Goal: Obtain resource: Obtain resource

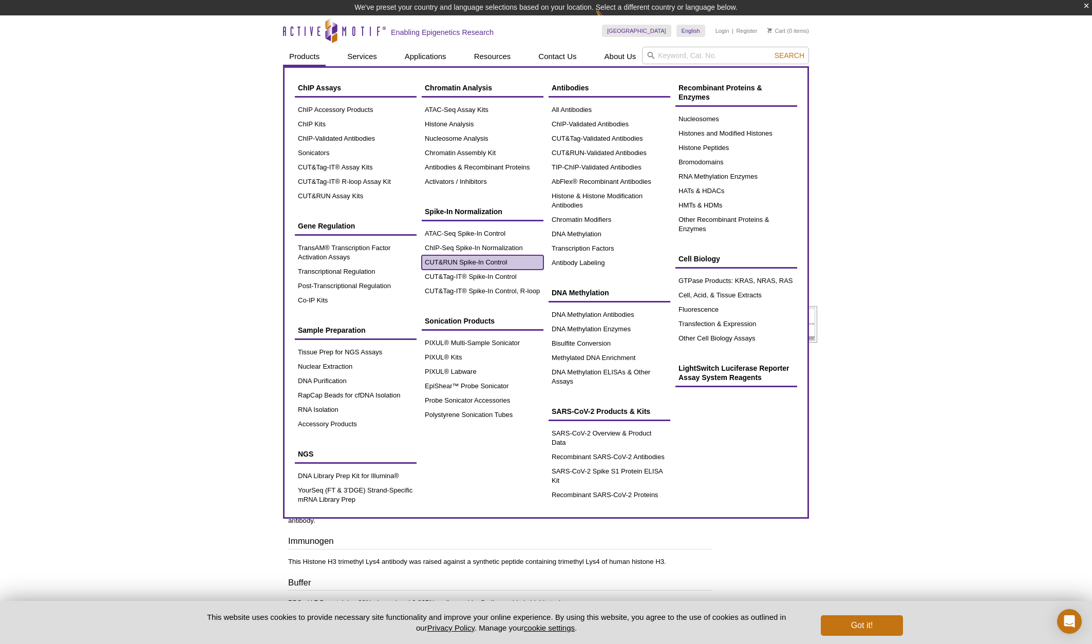
click at [434, 260] on link "CUT&RUN Spike-In Control" at bounding box center [483, 262] width 122 height 14
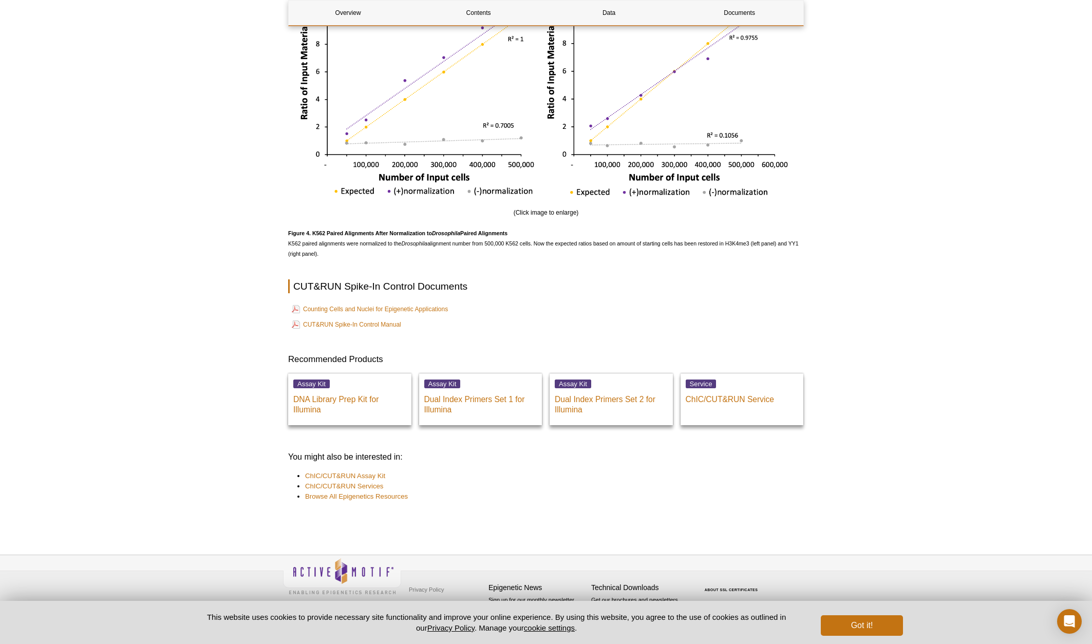
scroll to position [1904, 0]
click at [382, 327] on link "CUT&RUN Spike-In Control Manual" at bounding box center [346, 324] width 109 height 12
click at [383, 309] on link "Counting Cells and Nuclei for Epigenetic Applications" at bounding box center [370, 309] width 156 height 12
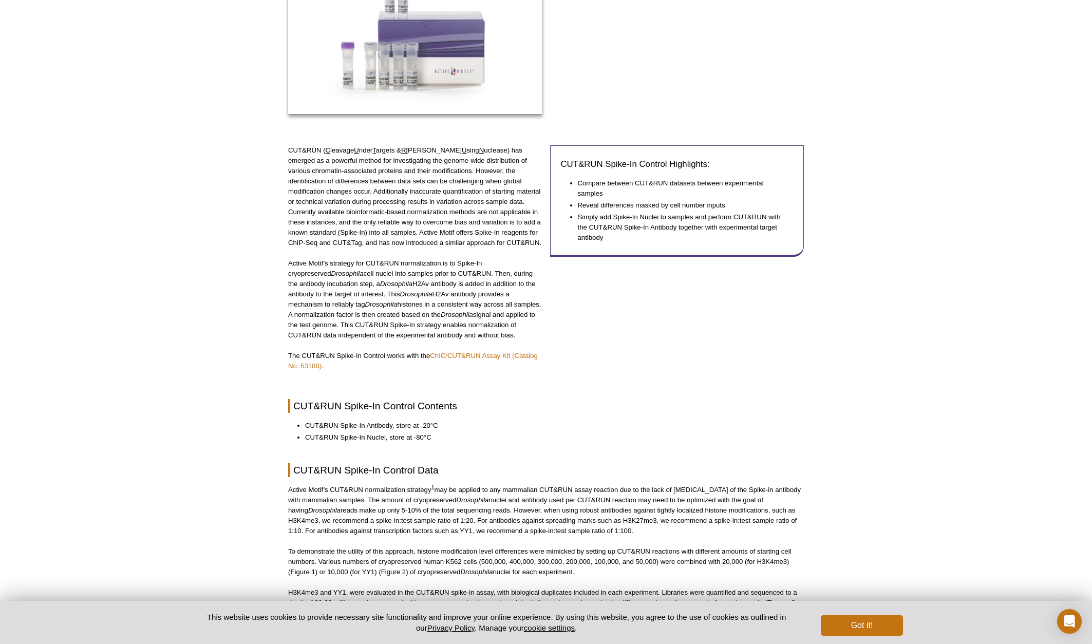
scroll to position [0, 0]
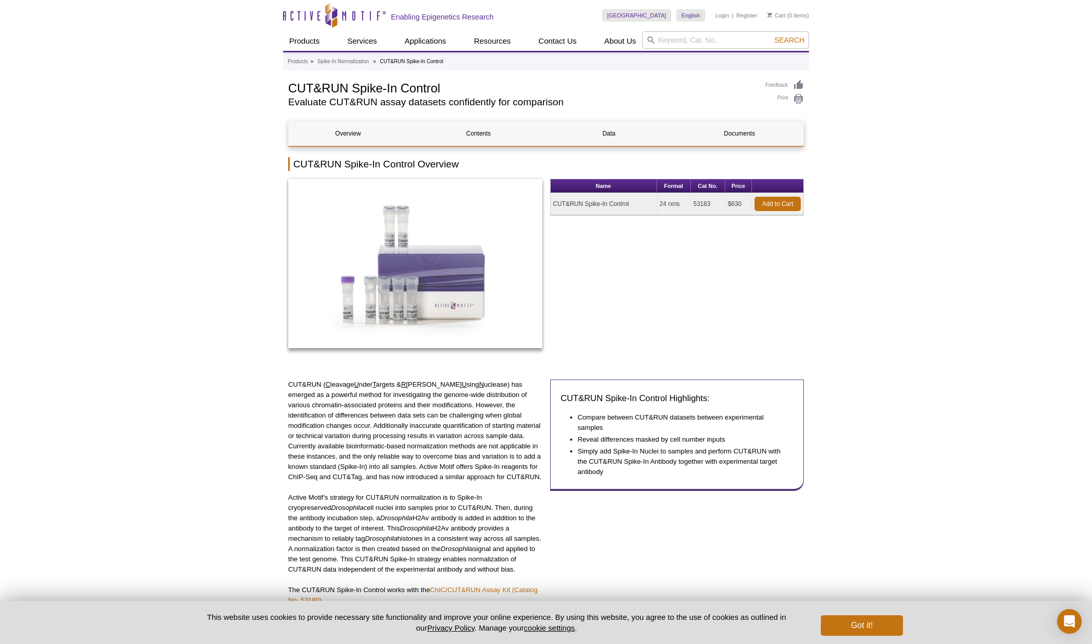
click at [744, 204] on td "$630" at bounding box center [738, 204] width 27 height 22
click at [766, 233] on div "Name Format Cat No. Price CUT&RUN Spike-In Control 24 rxns 53183 $630 Add to Ca…" at bounding box center [677, 269] width 254 height 180
